Goal: Task Accomplishment & Management: Use online tool/utility

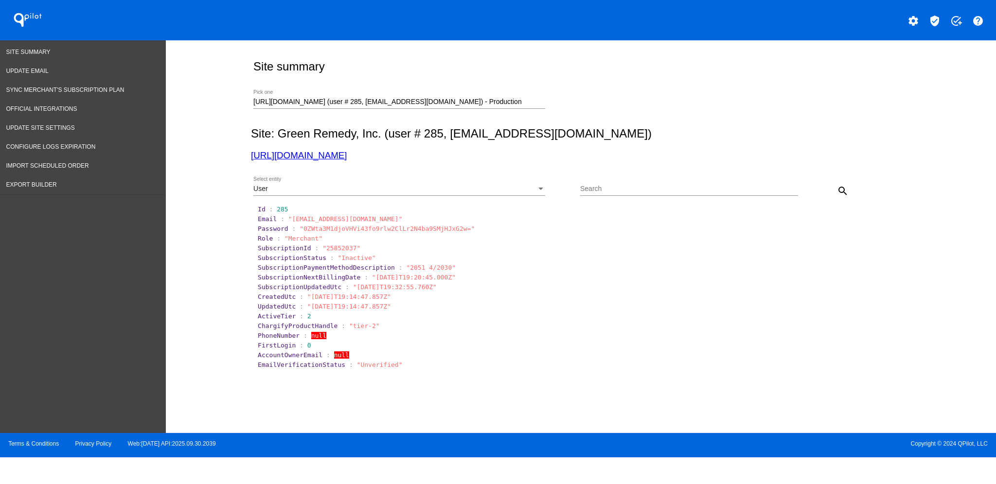
click at [516, 97] on div "[URL][DOMAIN_NAME] (user # 285, [EMAIL_ADDRESS][DOMAIN_NAME]) - Production Pick…" at bounding box center [399, 99] width 292 height 19
drag, startPoint x: 521, startPoint y: 103, endPoint x: 207, endPoint y: 105, distance: 314.2
click at [219, 115] on div "Site summary [URL][DOMAIN_NAME] (user # 285, [EMAIL_ADDRESS][DOMAIN_NAME]) - Pr…" at bounding box center [581, 234] width 830 height 388
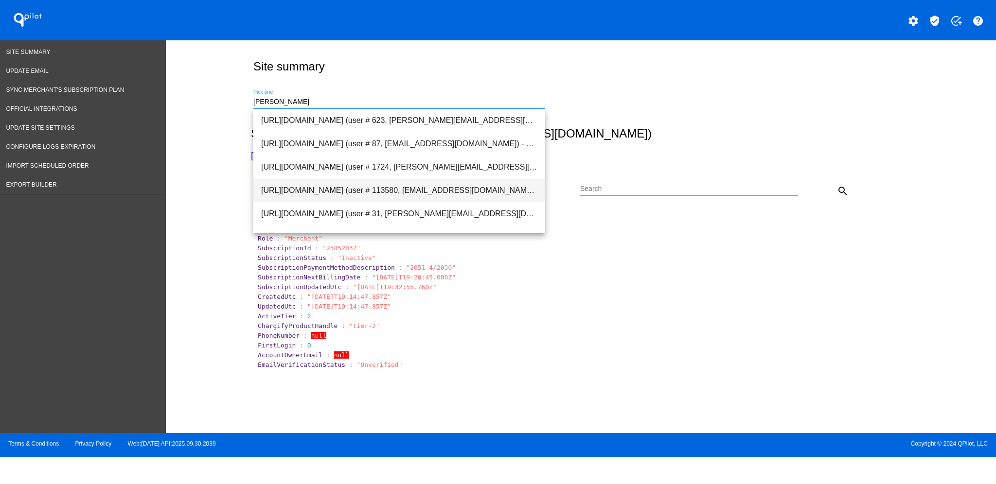
click at [374, 188] on span "[URL][DOMAIN_NAME] (user # 113580, [EMAIL_ADDRESS][DOMAIN_NAME]) - Production" at bounding box center [399, 190] width 276 height 23
type input "[URL][DOMAIN_NAME] (user # 113580, [EMAIL_ADDRESS][DOMAIN_NAME]) - Production"
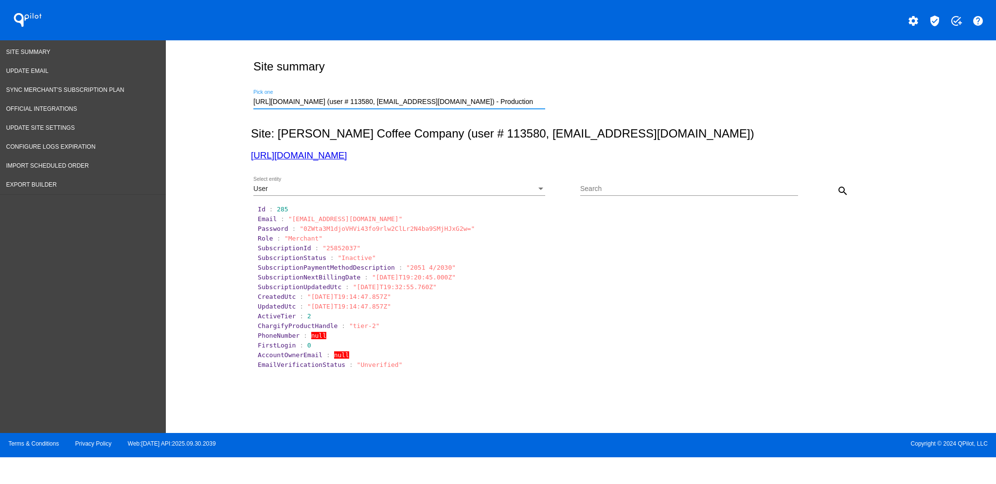
click at [641, 195] on div "Search" at bounding box center [689, 186] width 218 height 19
paste input "[EMAIL_ADDRESS][DOMAIN_NAME]"
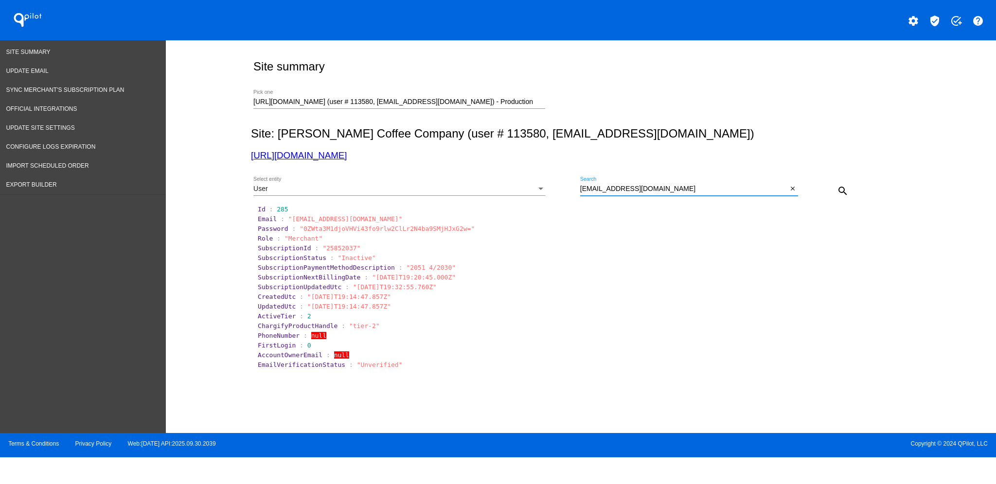
type input "[EMAIL_ADDRESS][DOMAIN_NAME]"
click at [422, 203] on div "User Select entity" at bounding box center [399, 191] width 292 height 28
click at [425, 195] on div "User Select entity" at bounding box center [399, 186] width 292 height 19
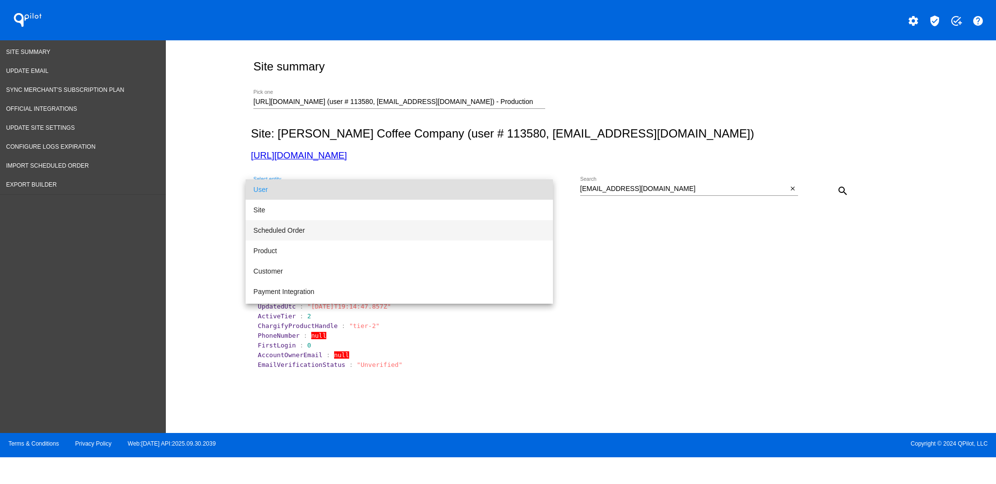
drag, startPoint x: 421, startPoint y: 232, endPoint x: 471, endPoint y: 210, distance: 54.6
click at [421, 233] on span "Scheduled Order" at bounding box center [399, 230] width 292 height 20
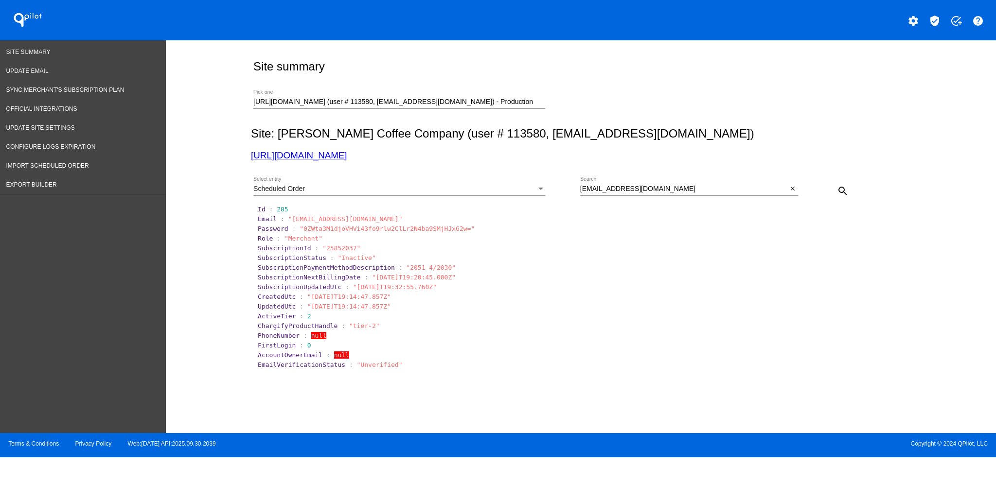
click at [849, 194] on button "search" at bounding box center [842, 190] width 19 height 19
